Goal: Transaction & Acquisition: Purchase product/service

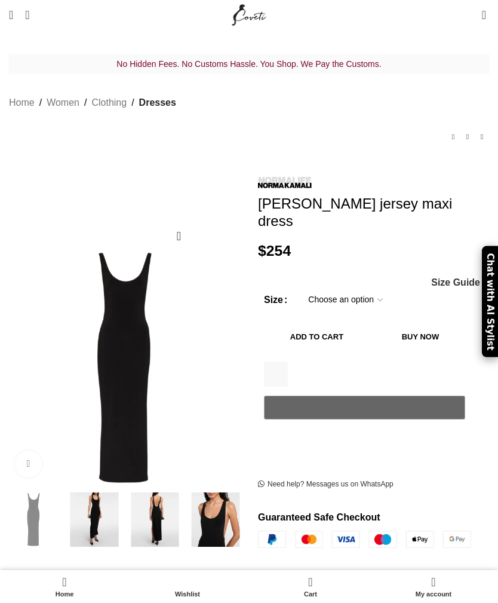
click at [131, 499] on img at bounding box center [155, 519] width 55 height 55
click at [93, 507] on img at bounding box center [94, 519] width 55 height 55
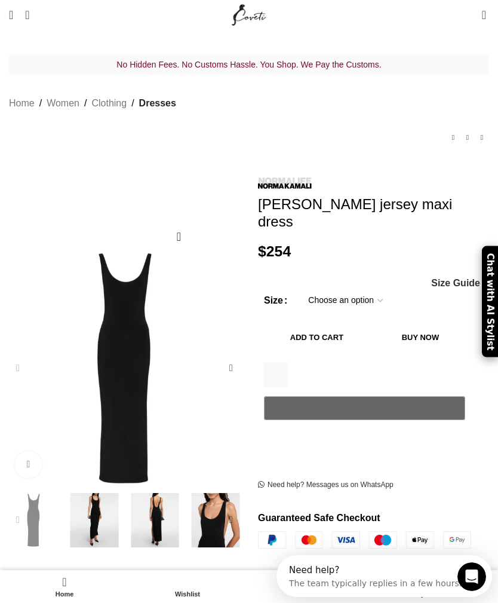
scroll to position [0, 271]
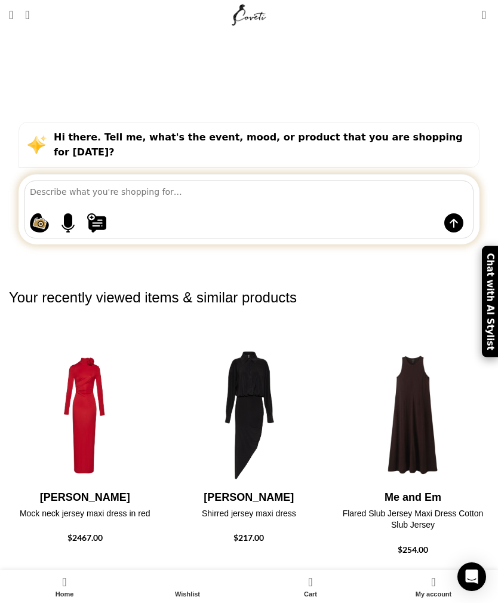
click at [19, 26] on link "Menu" at bounding box center [11, 15] width 16 height 24
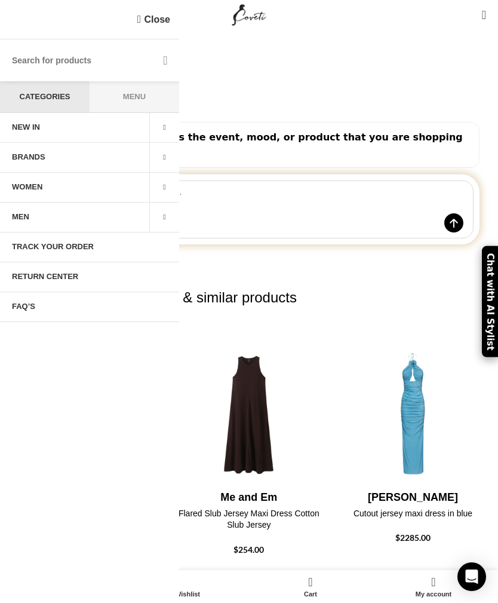
click at [50, 181] on link "WOMEN" at bounding box center [74, 188] width 149 height 30
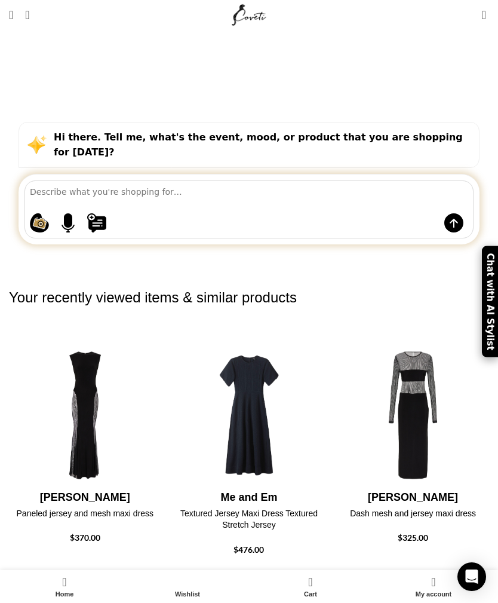
click at [35, 22] on link "Search" at bounding box center [27, 15] width 16 height 24
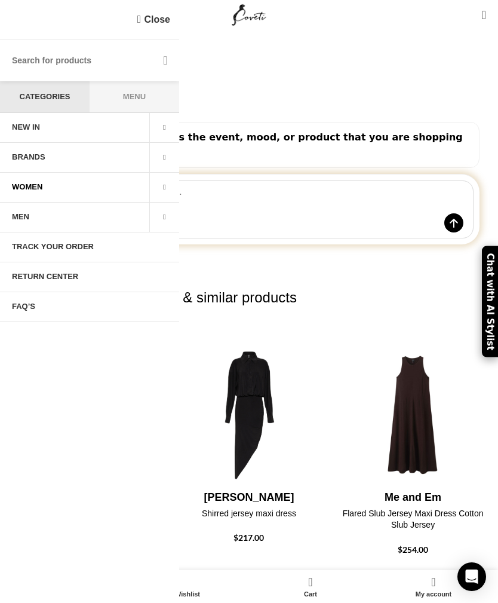
click at [34, 178] on link "WOMEN" at bounding box center [74, 188] width 149 height 30
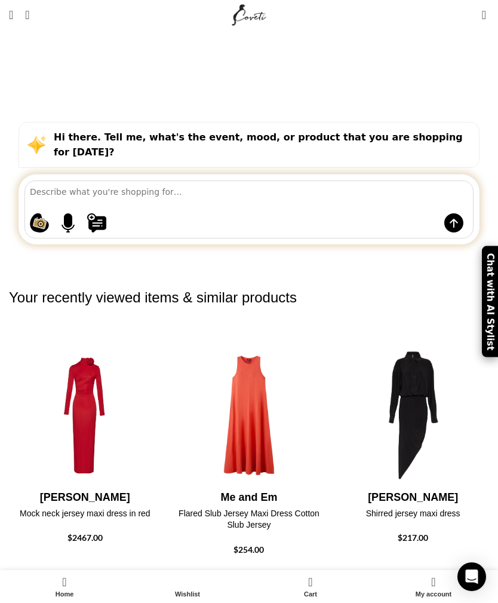
click at [13, 13] on span "Open mobile menu" at bounding box center [11, 15] width 4 height 12
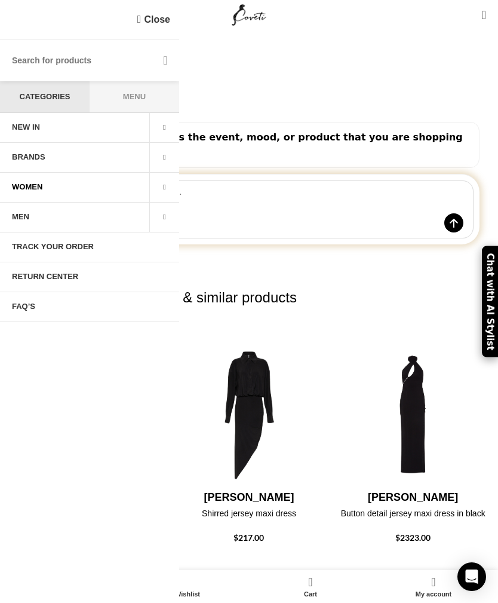
click at [165, 187] on span at bounding box center [164, 188] width 30 height 30
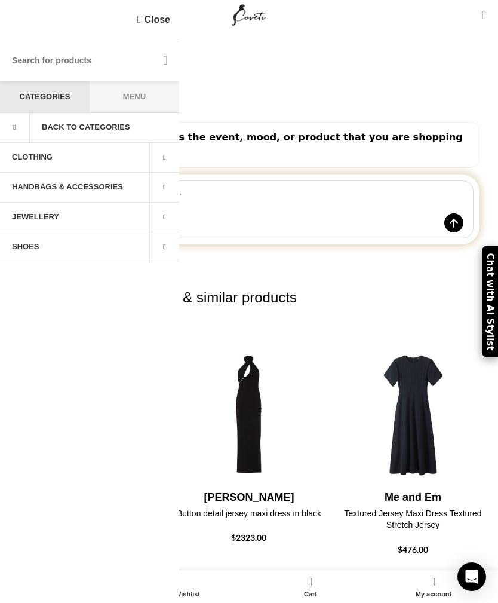
click at [67, 150] on link "CLOTHING" at bounding box center [74, 158] width 149 height 30
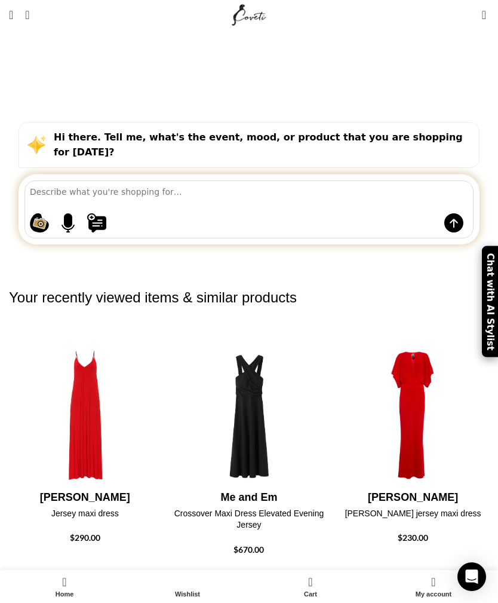
click at [19, 20] on link "Menu" at bounding box center [11, 15] width 16 height 24
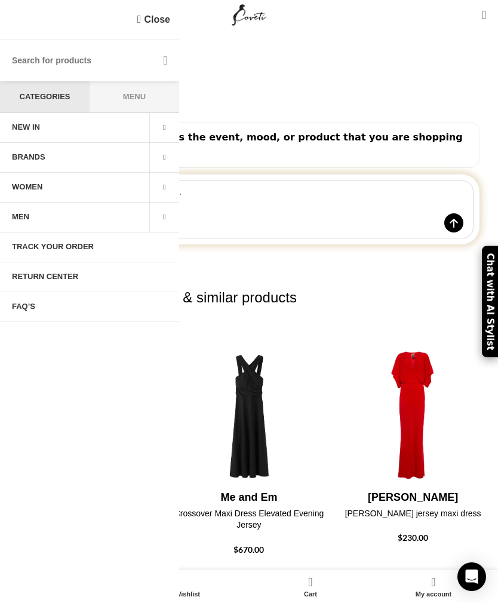
click at [163, 184] on span at bounding box center [164, 188] width 30 height 30
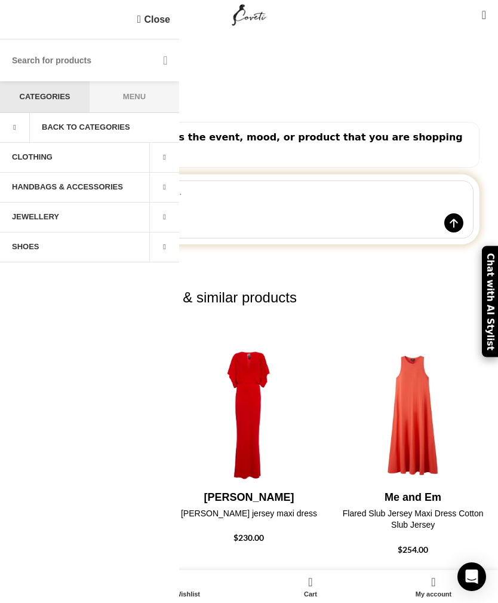
click at [168, 156] on span at bounding box center [164, 158] width 30 height 30
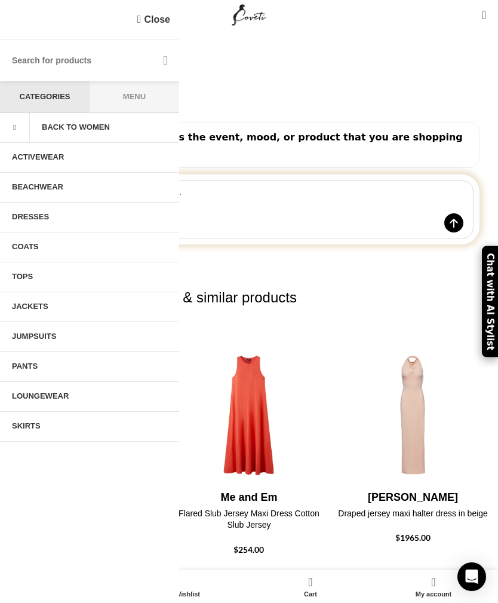
click at [44, 214] on link "DRESSES" at bounding box center [89, 217] width 179 height 30
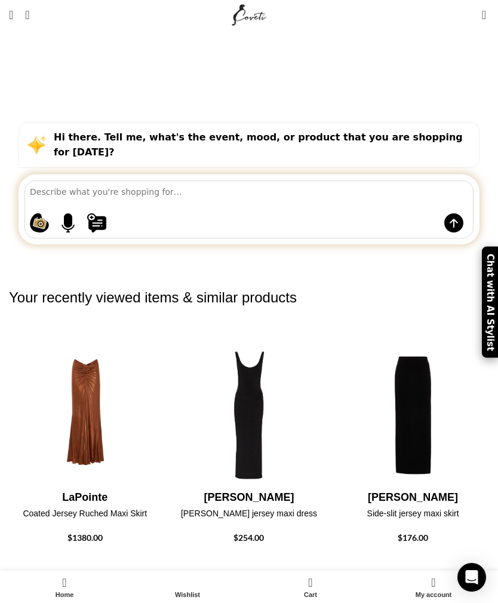
scroll to position [6, 0]
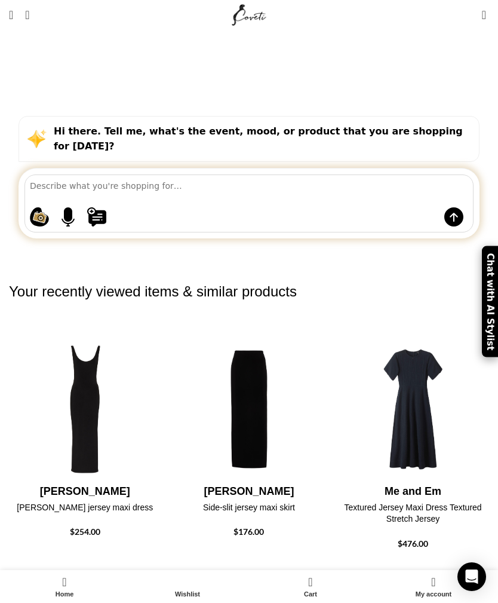
select select "price"
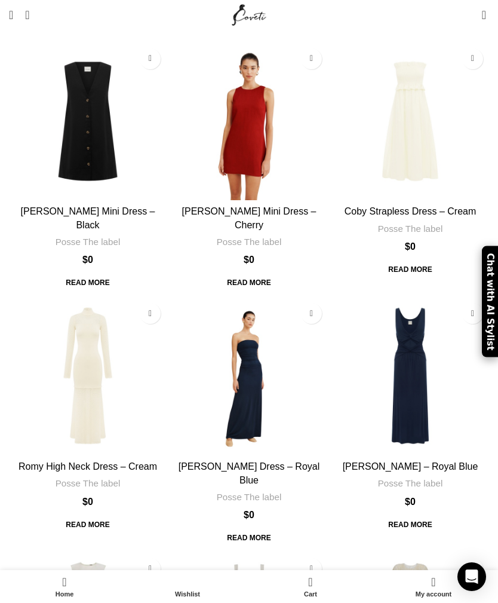
scroll to position [143, 0]
click at [422, 296] on img "Sasha Dress – Royal Blue" at bounding box center [410, 375] width 158 height 158
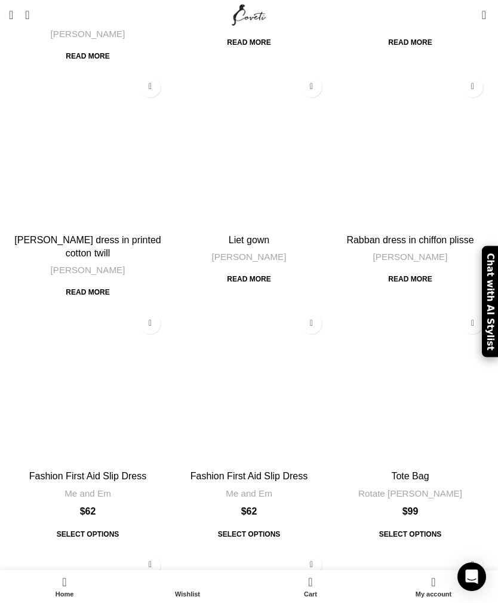
scroll to position [861, 0]
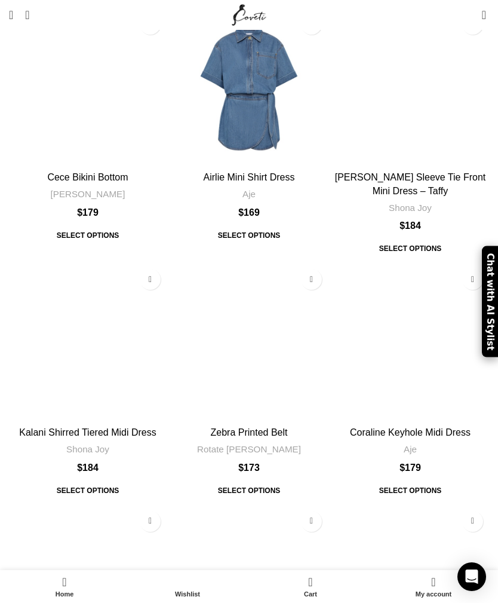
scroll to position [3492, 0]
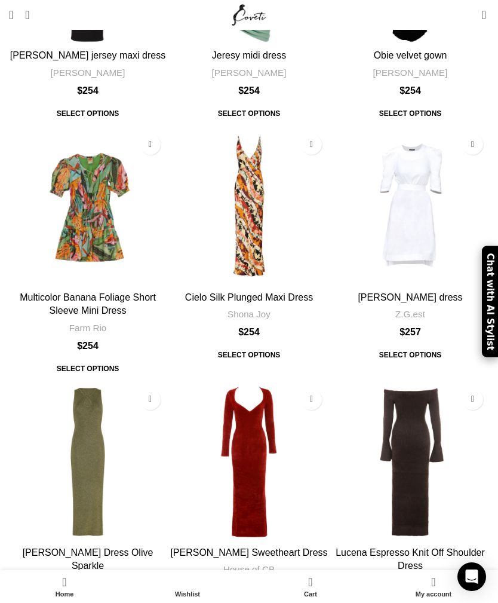
scroll to position [3503, 0]
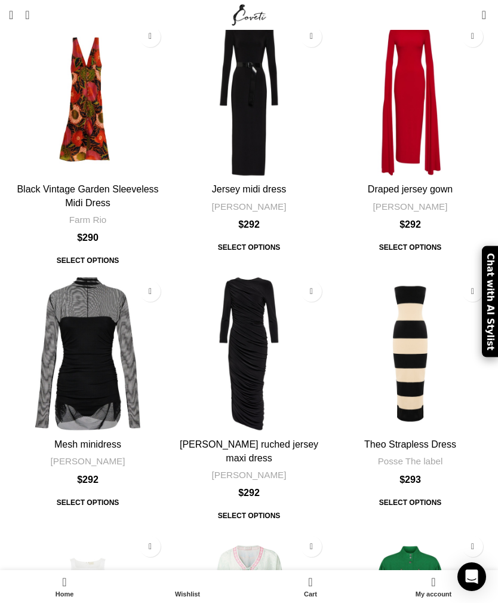
scroll to position [3583, 0]
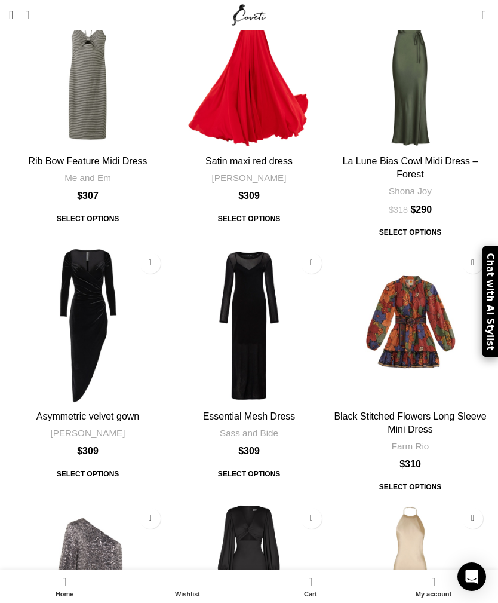
scroll to position [3275, 0]
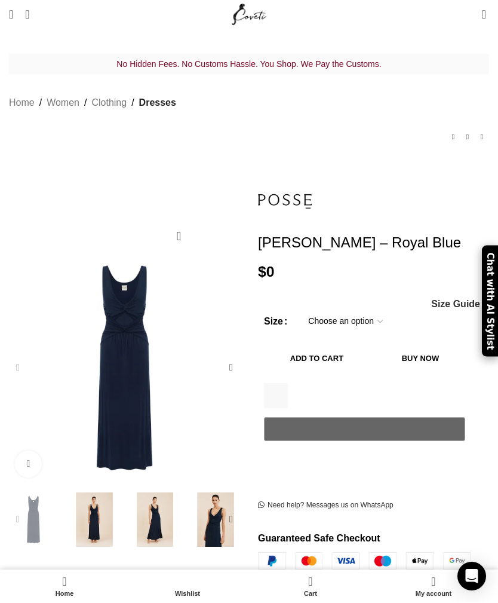
scroll to position [30, 0]
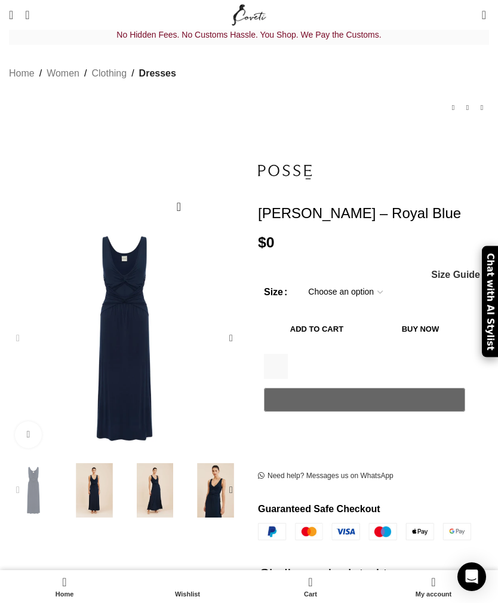
click at [162, 487] on img "3 / 6" at bounding box center [155, 490] width 55 height 55
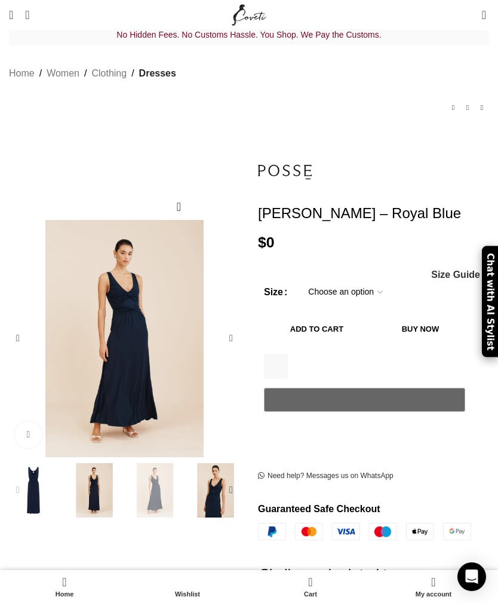
click at [198, 478] on img "4 / 6" at bounding box center [215, 490] width 55 height 55
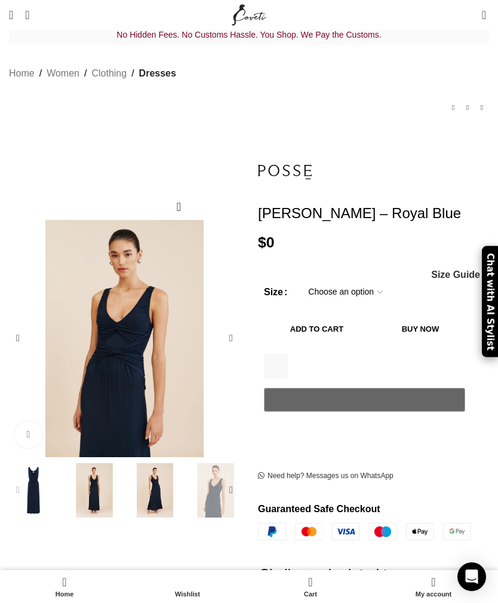
click at [210, 480] on img "4 / 6" at bounding box center [215, 490] width 55 height 55
click at [96, 489] on img "2 / 6" at bounding box center [94, 490] width 55 height 55
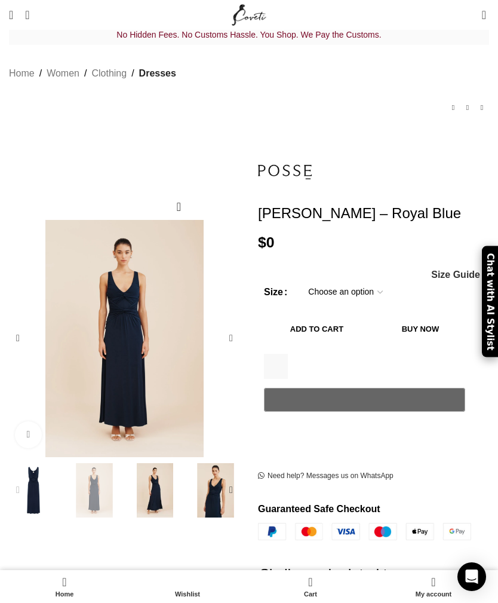
click at [35, 487] on img "1 / 6" at bounding box center [33, 490] width 55 height 55
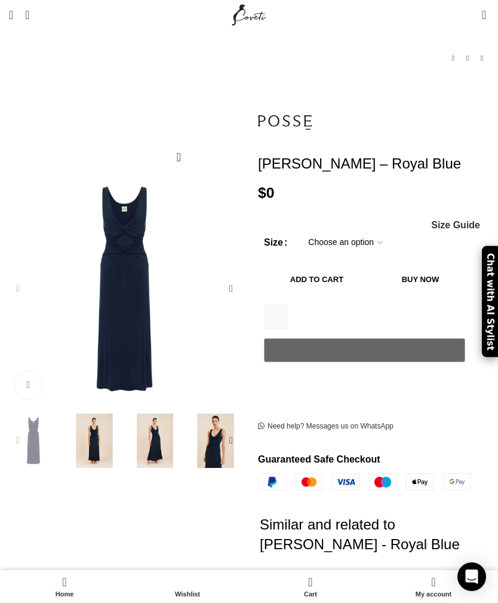
scroll to position [0, 0]
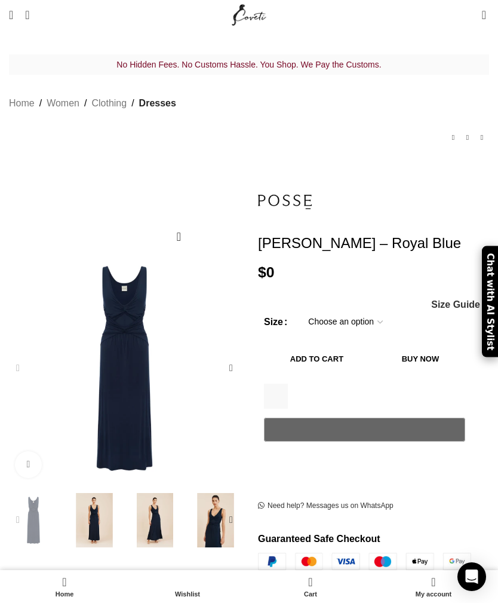
click at [370, 309] on select "Choose an option 4 UK 6 UK 8 UK 10 UK 12 UK 14 UK" at bounding box center [345, 321] width 93 height 25
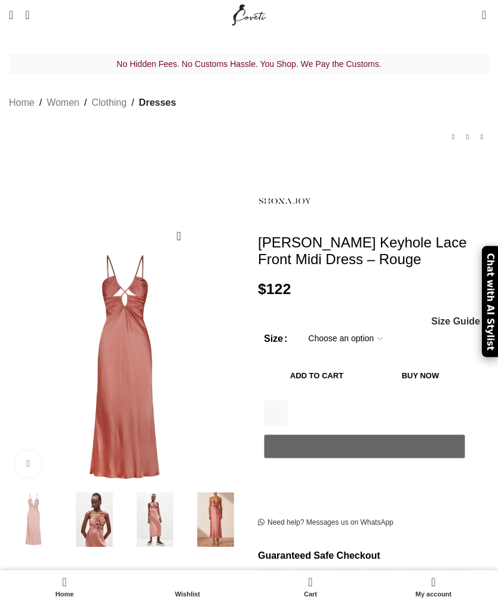
click at [99, 514] on img at bounding box center [94, 519] width 55 height 55
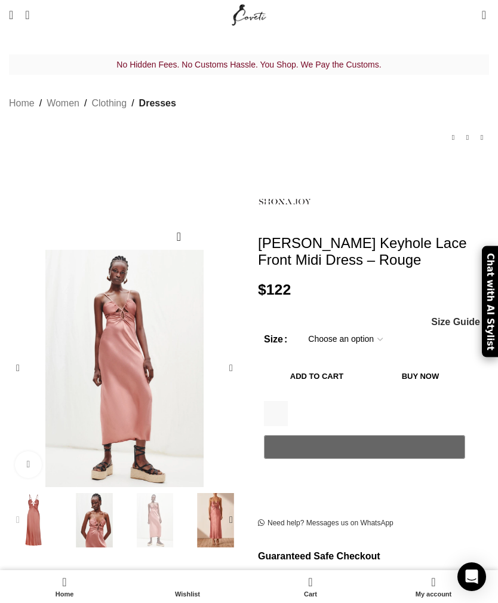
click at [155, 499] on img "3 / 6" at bounding box center [155, 520] width 55 height 55
